Goal: Task Accomplishment & Management: Use online tool/utility

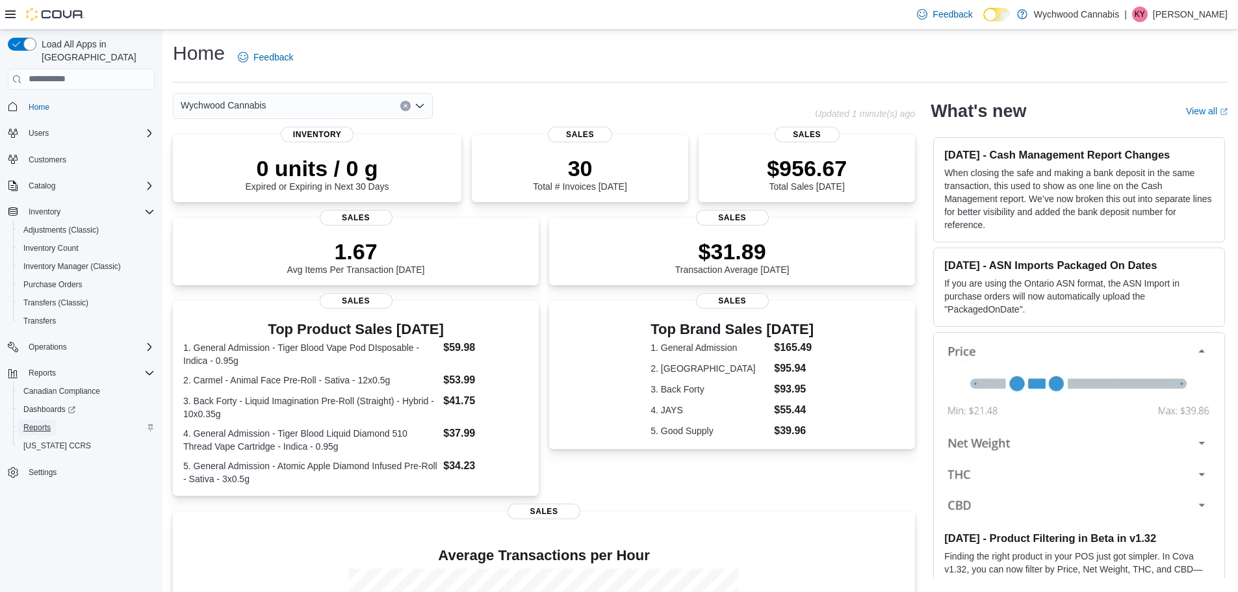
click at [56, 420] on link "Reports" at bounding box center [37, 428] width 38 height 16
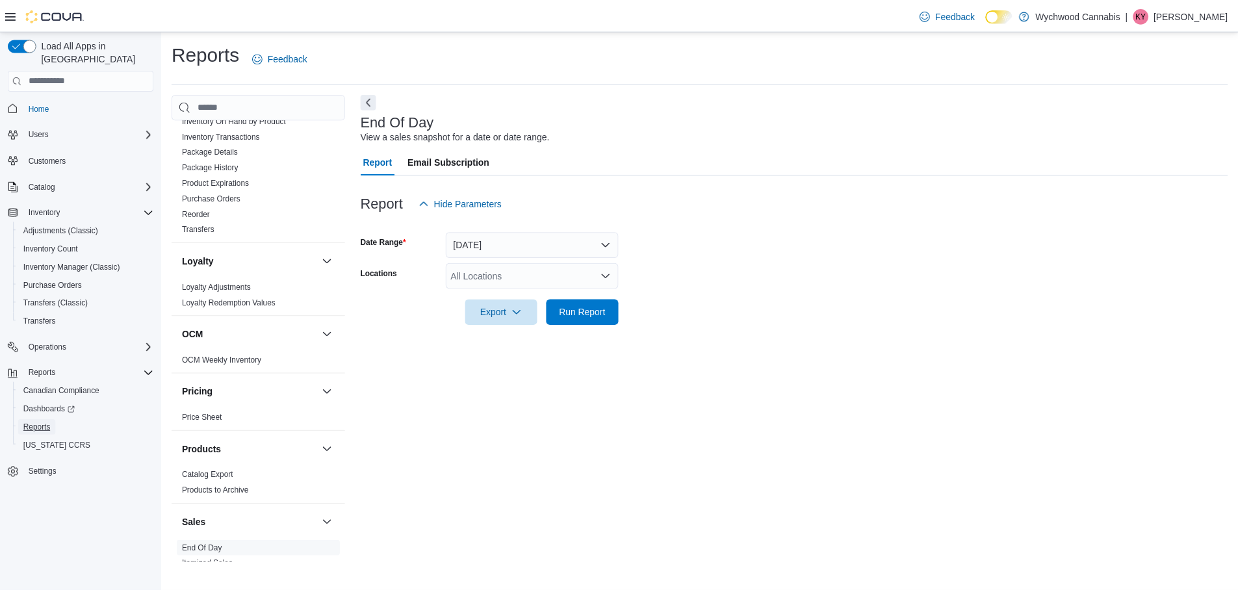
scroll to position [809, 0]
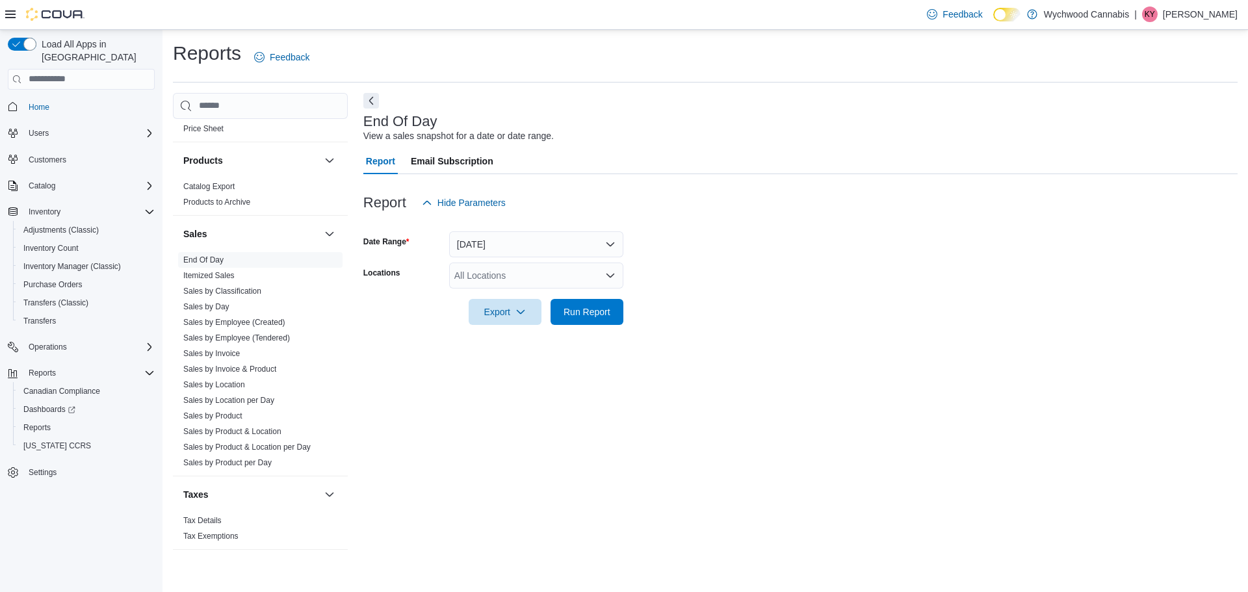
drag, startPoint x: 255, startPoint y: 370, endPoint x: 259, endPoint y: 20, distance: 350.3
click at [255, 370] on link "Sales by Invoice & Product" at bounding box center [229, 369] width 93 height 9
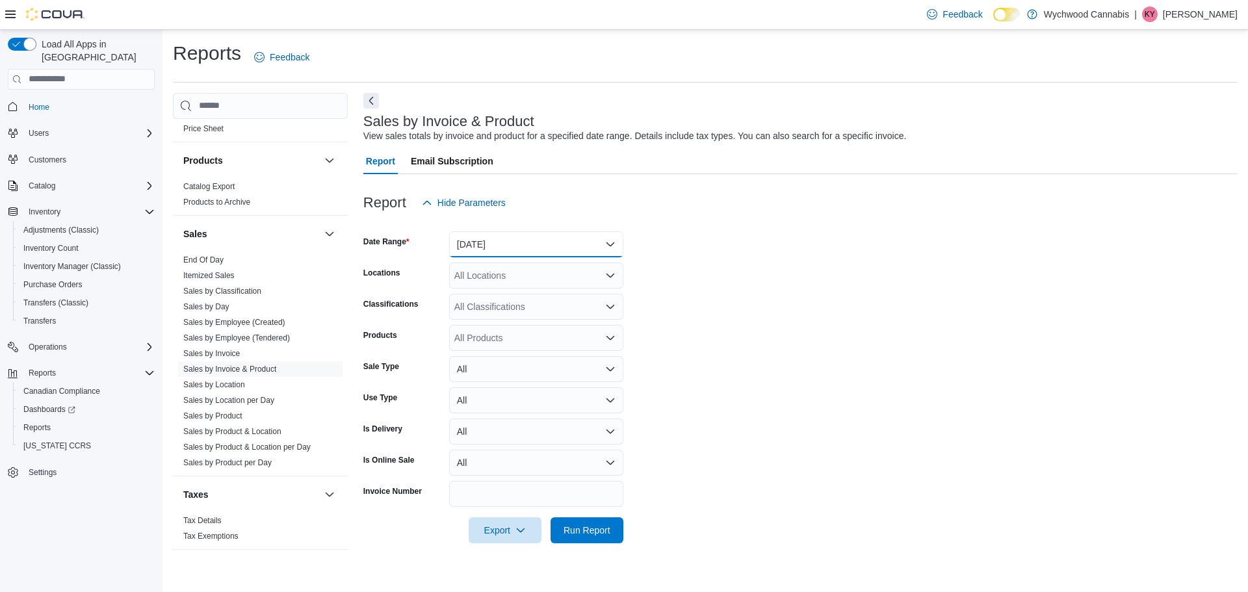
click at [542, 242] on button "[DATE]" at bounding box center [536, 244] width 174 height 26
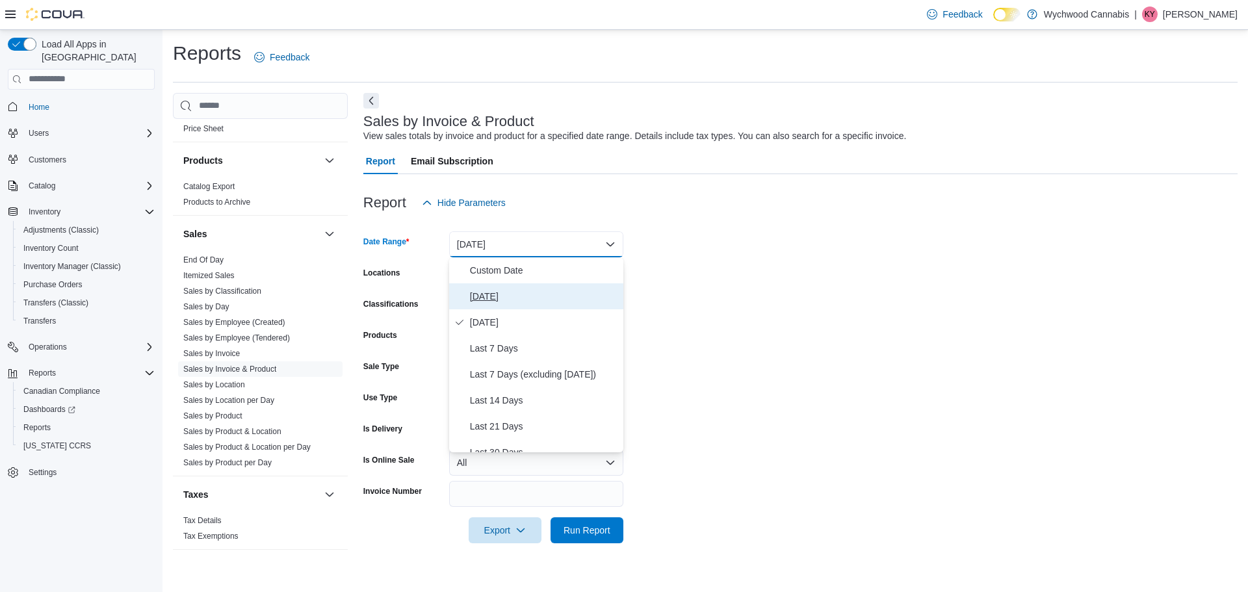
click at [484, 290] on span "[DATE]" at bounding box center [544, 297] width 148 height 16
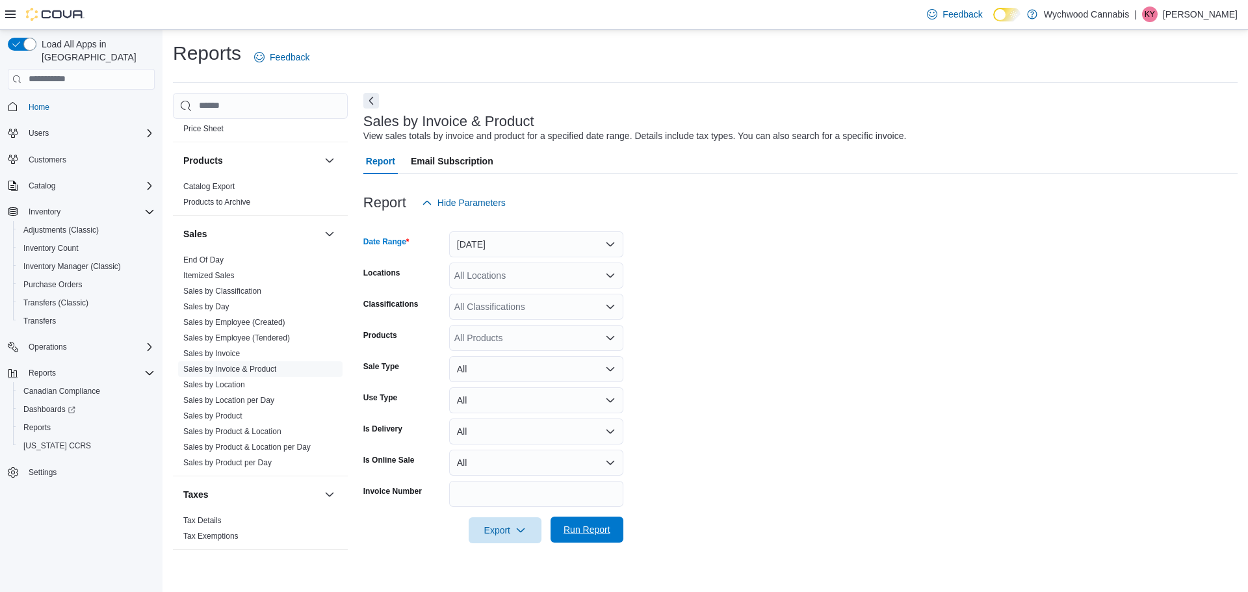
click at [581, 533] on span "Run Report" at bounding box center [586, 529] width 47 height 13
